Goal: Use online tool/utility: Utilize a website feature to perform a specific function

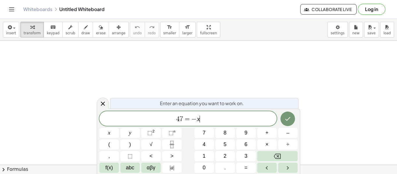
scroll to position [2, 0]
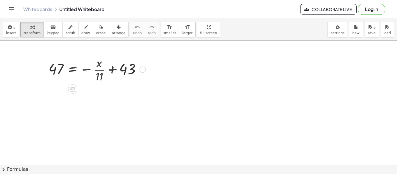
click at [86, 68] on div at bounding box center [97, 69] width 103 height 29
click at [73, 90] on icon at bounding box center [73, 89] width 6 height 6
click at [73, 90] on span "×" at bounding box center [72, 89] width 3 height 8
drag, startPoint x: 111, startPoint y: 69, endPoint x: 54, endPoint y: 69, distance: 57.0
click at [54, 69] on div at bounding box center [97, 69] width 103 height 29
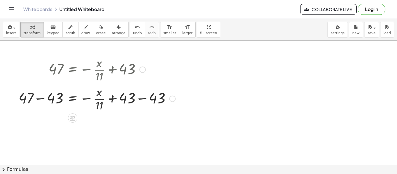
click at [99, 100] on div at bounding box center [97, 98] width 162 height 29
click at [137, 100] on div at bounding box center [97, 98] width 162 height 29
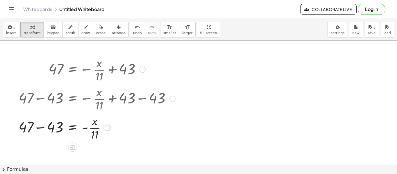
click at [43, 130] on div at bounding box center [97, 127] width 162 height 29
click at [107, 130] on div at bounding box center [108, 128] width 6 height 6
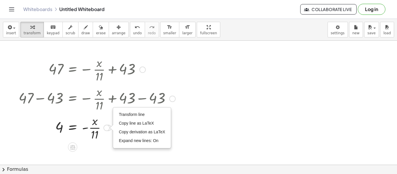
click at [94, 129] on div at bounding box center [97, 127] width 162 height 29
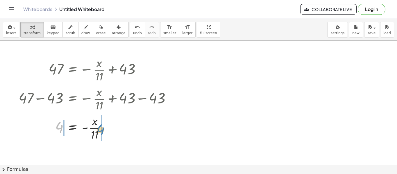
drag, startPoint x: 60, startPoint y: 128, endPoint x: 99, endPoint y: 131, distance: 39.3
click at [99, 131] on div at bounding box center [97, 127] width 162 height 29
click at [104, 129] on div at bounding box center [97, 127] width 162 height 29
click at [125, 127] on div at bounding box center [97, 127] width 162 height 29
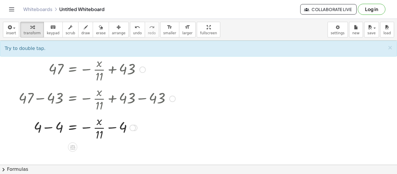
click at [110, 128] on div at bounding box center [97, 127] width 162 height 29
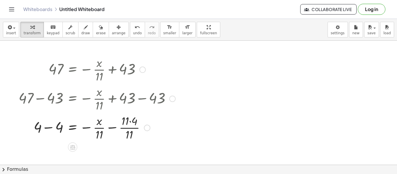
click at [50, 127] on div at bounding box center [97, 127] width 162 height 29
click at [88, 127] on div at bounding box center [97, 127] width 162 height 29
click at [116, 128] on div at bounding box center [97, 127] width 162 height 29
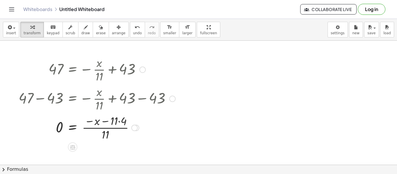
click at [113, 127] on div at bounding box center [97, 127] width 162 height 29
click at [135, 126] on div "Transform line Copy line as LaTeX Copy derivation as LaTeX Expand new lines: On" at bounding box center [134, 128] width 6 height 6
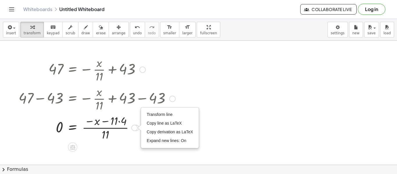
click at [131, 124] on div at bounding box center [97, 127] width 162 height 29
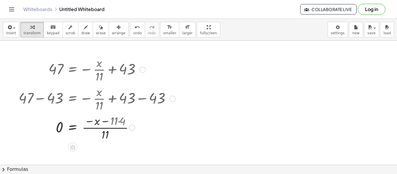
click at [111, 125] on div at bounding box center [97, 127] width 162 height 29
click at [110, 128] on div at bounding box center [97, 127] width 162 height 29
click at [104, 124] on div at bounding box center [97, 127] width 162 height 29
click at [104, 121] on div at bounding box center [97, 127] width 162 height 29
click at [92, 123] on div at bounding box center [97, 127] width 162 height 29
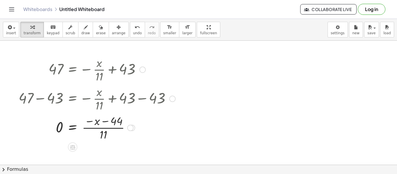
click at [104, 132] on div at bounding box center [97, 127] width 162 height 29
click at [105, 130] on div at bounding box center [97, 127] width 162 height 29
click at [71, 129] on div at bounding box center [97, 127] width 162 height 29
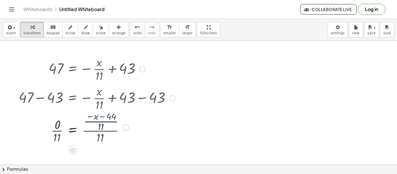
scroll to position [0, 0]
click at [99, 124] on div at bounding box center [97, 127] width 162 height 36
click at [102, 120] on div at bounding box center [97, 127] width 162 height 36
click at [103, 132] on div at bounding box center [97, 127] width 162 height 36
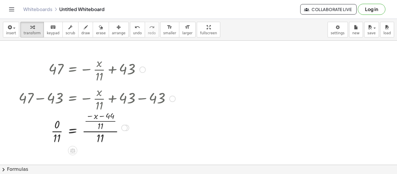
click at [66, 133] on div at bounding box center [97, 127] width 162 height 36
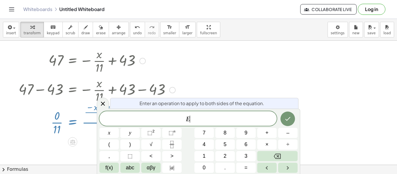
scroll to position [10, 0]
click at [105, 103] on icon at bounding box center [102, 103] width 7 height 7
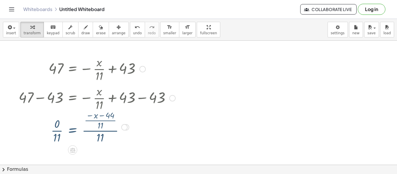
scroll to position [0, 0]
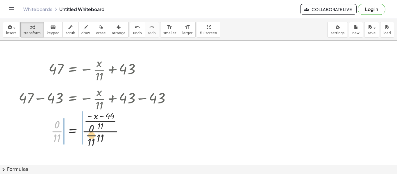
drag, startPoint x: 58, startPoint y: 130, endPoint x: 99, endPoint y: 135, distance: 41.9
click at [99, 135] on div at bounding box center [97, 127] width 162 height 36
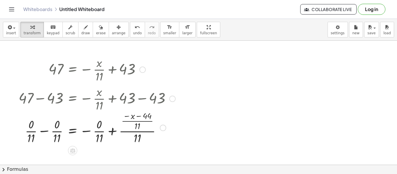
click at [111, 131] on div at bounding box center [97, 127] width 162 height 36
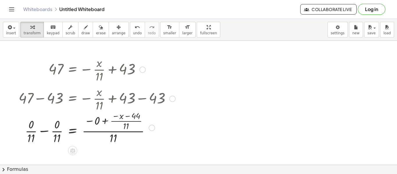
click at [104, 122] on div at bounding box center [97, 127] width 162 height 36
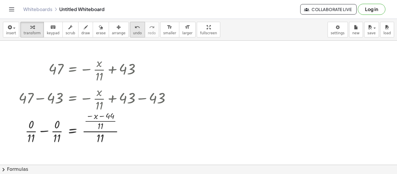
click at [133, 35] on span "undo" at bounding box center [137, 33] width 9 height 4
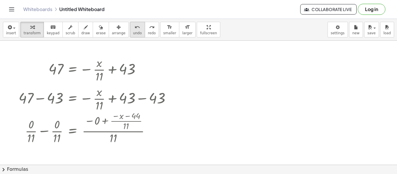
click at [133, 35] on span "undo" at bounding box center [137, 33] width 9 height 4
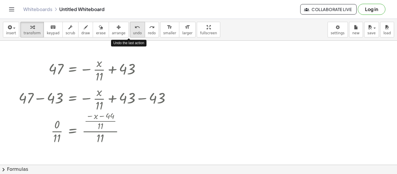
click at [133, 35] on span "undo" at bounding box center [137, 33] width 9 height 4
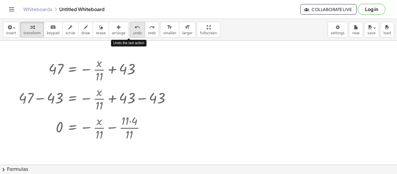
click at [133, 35] on span "undo" at bounding box center [137, 33] width 9 height 4
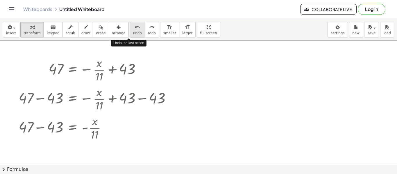
click at [133, 35] on span "undo" at bounding box center [137, 33] width 9 height 4
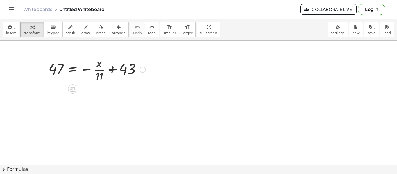
click at [115, 70] on div at bounding box center [97, 69] width 103 height 29
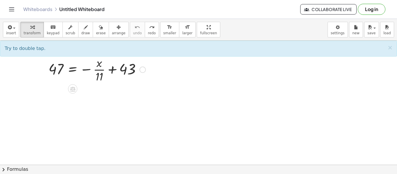
click at [113, 71] on div at bounding box center [97, 69] width 103 height 29
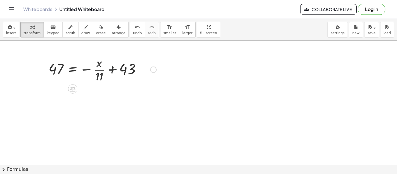
click at [113, 71] on div at bounding box center [103, 69] width 114 height 29
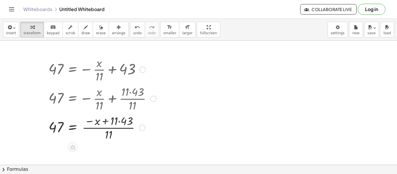
click at [72, 128] on div at bounding box center [103, 127] width 114 height 29
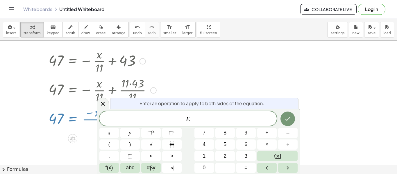
scroll to position [10, 0]
click at [67, 126] on div at bounding box center [103, 117] width 114 height 29
click at [77, 124] on div at bounding box center [103, 117] width 114 height 29
click at [106, 103] on div at bounding box center [103, 103] width 12 height 11
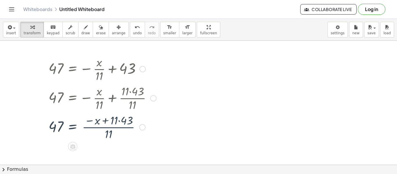
scroll to position [0, 0]
drag, startPoint x: 121, startPoint y: 124, endPoint x: 121, endPoint y: 131, distance: 7.6
click at [121, 131] on div at bounding box center [103, 127] width 114 height 29
drag, startPoint x: 128, startPoint y: 119, endPoint x: 61, endPoint y: 125, distance: 67.2
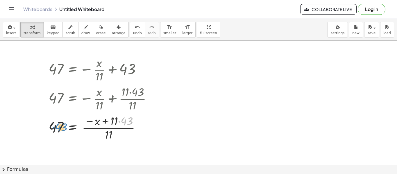
click at [61, 125] on div at bounding box center [103, 127] width 114 height 29
drag, startPoint x: 127, startPoint y: 122, endPoint x: 71, endPoint y: 127, distance: 56.0
click at [114, 129] on div at bounding box center [103, 127] width 114 height 29
click at [77, 128] on div at bounding box center [103, 127] width 114 height 29
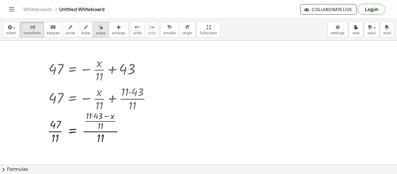
click at [100, 28] on button "erase" at bounding box center [101, 30] width 16 height 16
click at [93, 30] on button "erase" at bounding box center [101, 30] width 16 height 16
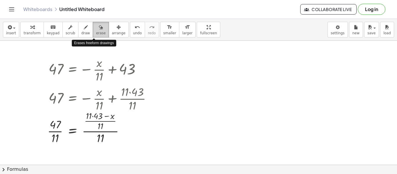
click at [96, 31] on span "erase" at bounding box center [101, 33] width 10 height 4
drag, startPoint x: 91, startPoint y: 28, endPoint x: 101, endPoint y: 63, distance: 35.7
click at [101, 63] on div "insert select one: Math Expression Function Text Youtube Video Graphing Geometr…" at bounding box center [198, 96] width 397 height 155
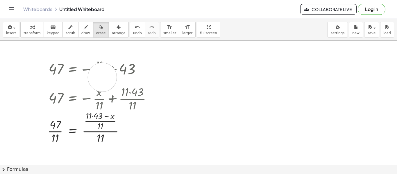
drag, startPoint x: 101, startPoint y: 74, endPoint x: 66, endPoint y: 73, distance: 35.2
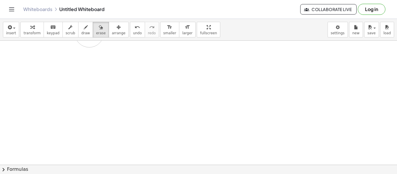
drag, startPoint x: 67, startPoint y: 74, endPoint x: 1, endPoint y: 187, distance: 130.1
click at [1, 174] on html "Graspable Math Activities Get Started Activity Bank Assigned Work Classes White…" at bounding box center [198, 87] width 397 height 174
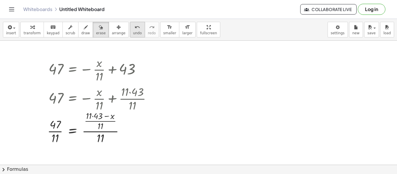
click at [135, 28] on icon "undo" at bounding box center [138, 27] width 6 height 7
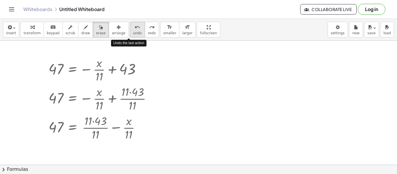
click at [135, 28] on icon "undo" at bounding box center [138, 27] width 6 height 7
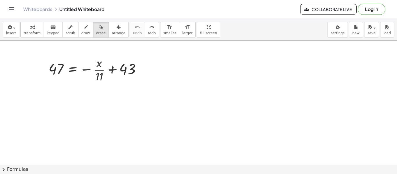
drag, startPoint x: 114, startPoint y: 70, endPoint x: 111, endPoint y: 71, distance: 3.6
click at [99, 24] on icon "button" at bounding box center [101, 27] width 4 height 7
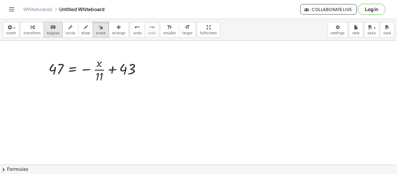
click at [55, 25] on button "keyboard keypad" at bounding box center [53, 30] width 19 height 16
click at [116, 71] on div at bounding box center [121, 70] width 30 height 16
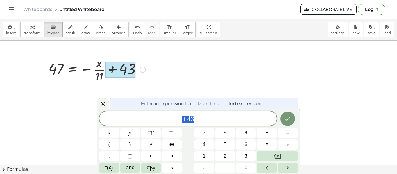
scroll to position [3, 0]
click at [94, 64] on div at bounding box center [97, 69] width 103 height 29
click at [112, 32] on span "arrange" at bounding box center [119, 33] width 14 height 4
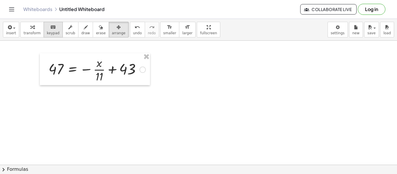
click at [52, 31] on span "keypad" at bounding box center [53, 33] width 13 height 4
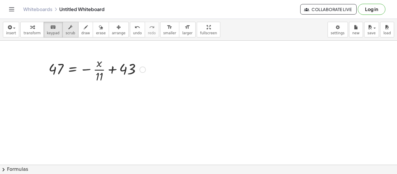
click at [66, 31] on span "scrub" at bounding box center [71, 33] width 10 height 4
click at [83, 32] on span "draw" at bounding box center [85, 33] width 9 height 4
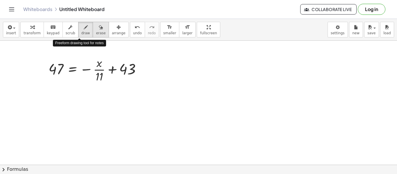
click at [96, 33] on span "erase" at bounding box center [101, 33] width 10 height 4
click at [85, 31] on button "draw" at bounding box center [85, 30] width 15 height 16
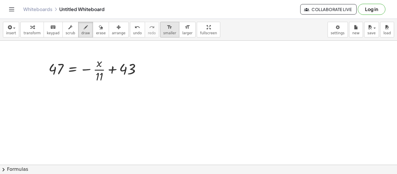
click at [165, 26] on div "format_size" at bounding box center [169, 27] width 13 height 7
click at [185, 27] on icon "format_size" at bounding box center [188, 27] width 6 height 7
click at [15, 34] on button "insert" at bounding box center [11, 30] width 16 height 16
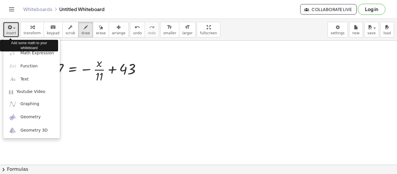
click at [14, 32] on span "insert" at bounding box center [11, 33] width 10 height 4
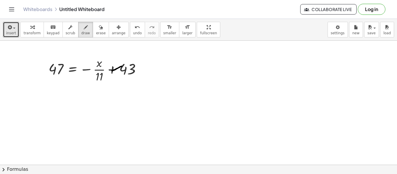
drag, startPoint x: 122, startPoint y: 66, endPoint x: 112, endPoint y: 71, distance: 10.9
click at [99, 32] on span "erase" at bounding box center [101, 33] width 10 height 4
drag, startPoint x: 115, startPoint y: 69, endPoint x: 119, endPoint y: 68, distance: 3.4
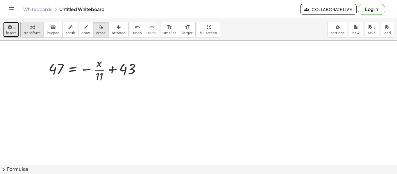
click at [33, 28] on div "button" at bounding box center [32, 27] width 17 height 7
drag, startPoint x: 124, startPoint y: 68, endPoint x: 60, endPoint y: 69, distance: 63.4
click at [60, 69] on div at bounding box center [97, 69] width 103 height 29
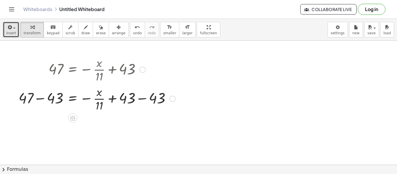
click at [142, 100] on div at bounding box center [97, 98] width 162 height 29
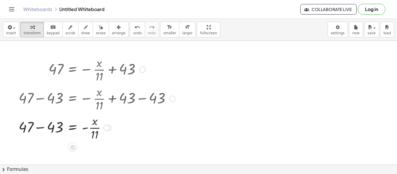
click at [42, 100] on div at bounding box center [97, 98] width 162 height 29
click at [42, 99] on div at bounding box center [97, 98] width 162 height 29
click at [43, 97] on div at bounding box center [97, 98] width 162 height 29
click at [44, 127] on div at bounding box center [97, 127] width 162 height 29
click at [42, 128] on div at bounding box center [97, 127] width 162 height 29
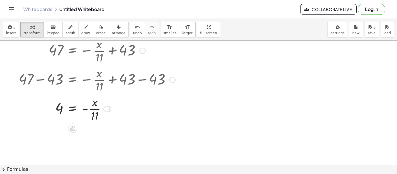
scroll to position [22, 0]
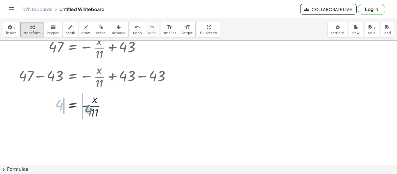
drag, startPoint x: 61, startPoint y: 105, endPoint x: 90, endPoint y: 110, distance: 29.8
click at [90, 110] on div at bounding box center [97, 105] width 162 height 29
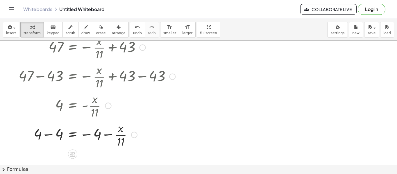
click at [105, 131] on div at bounding box center [97, 134] width 162 height 29
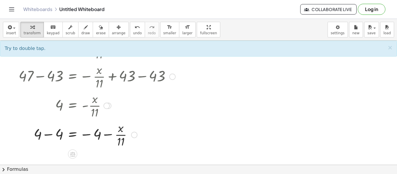
click at [106, 134] on div at bounding box center [97, 134] width 162 height 29
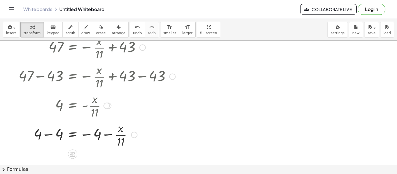
click at [106, 134] on div at bounding box center [97, 134] width 162 height 29
click at [142, 7] on div "Whiteboards Untitled Whiteboard" at bounding box center [161, 9] width 277 height 6
